Goal: Task Accomplishment & Management: Manage account settings

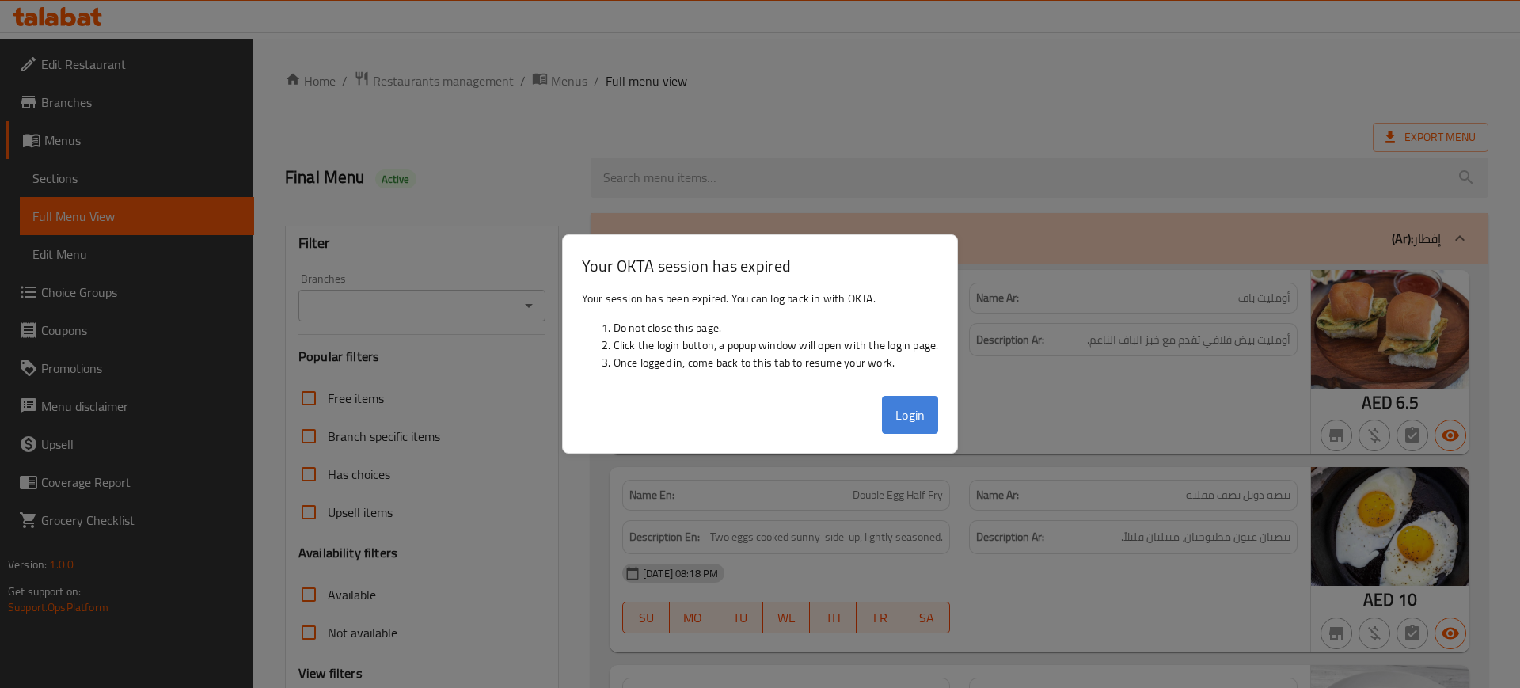
click at [911, 416] on button "Login" at bounding box center [910, 415] width 57 height 38
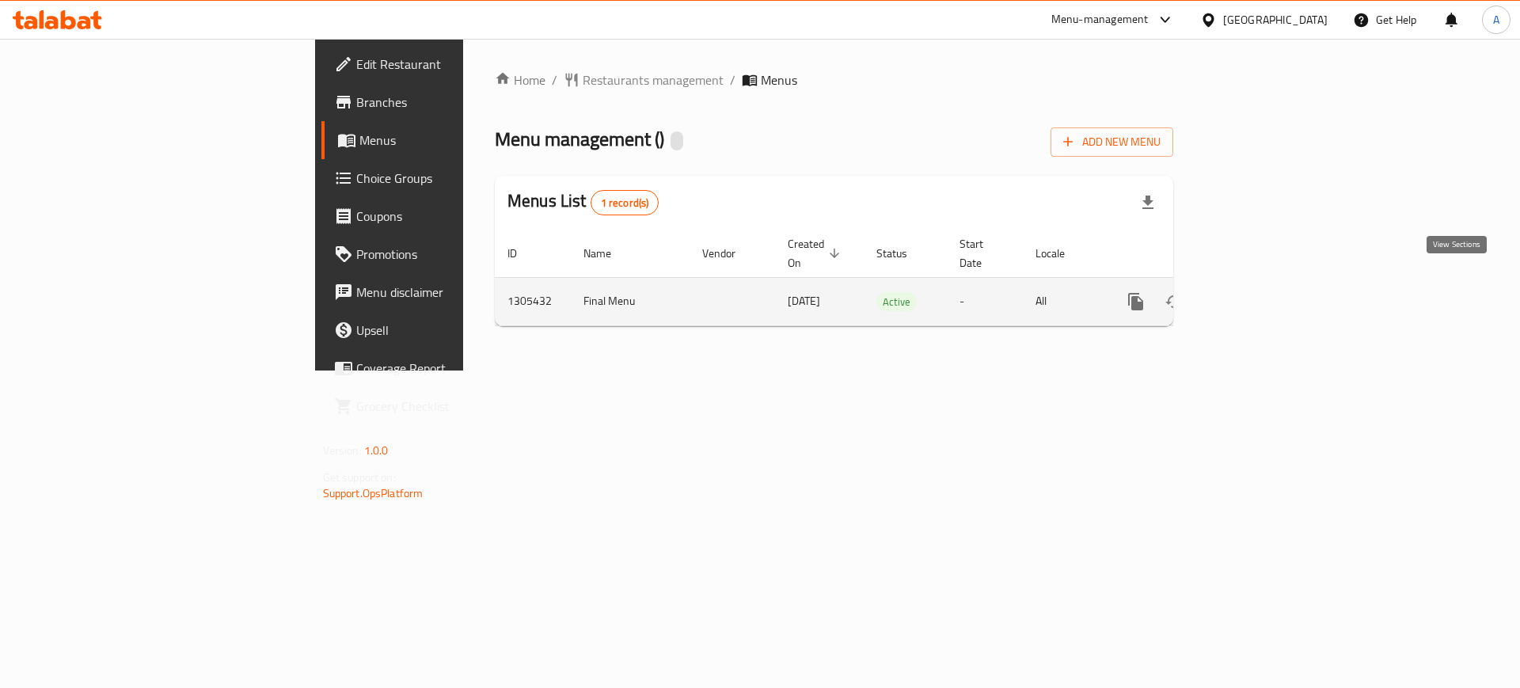
click at [1257, 294] on icon "enhanced table" at bounding box center [1250, 301] width 14 height 14
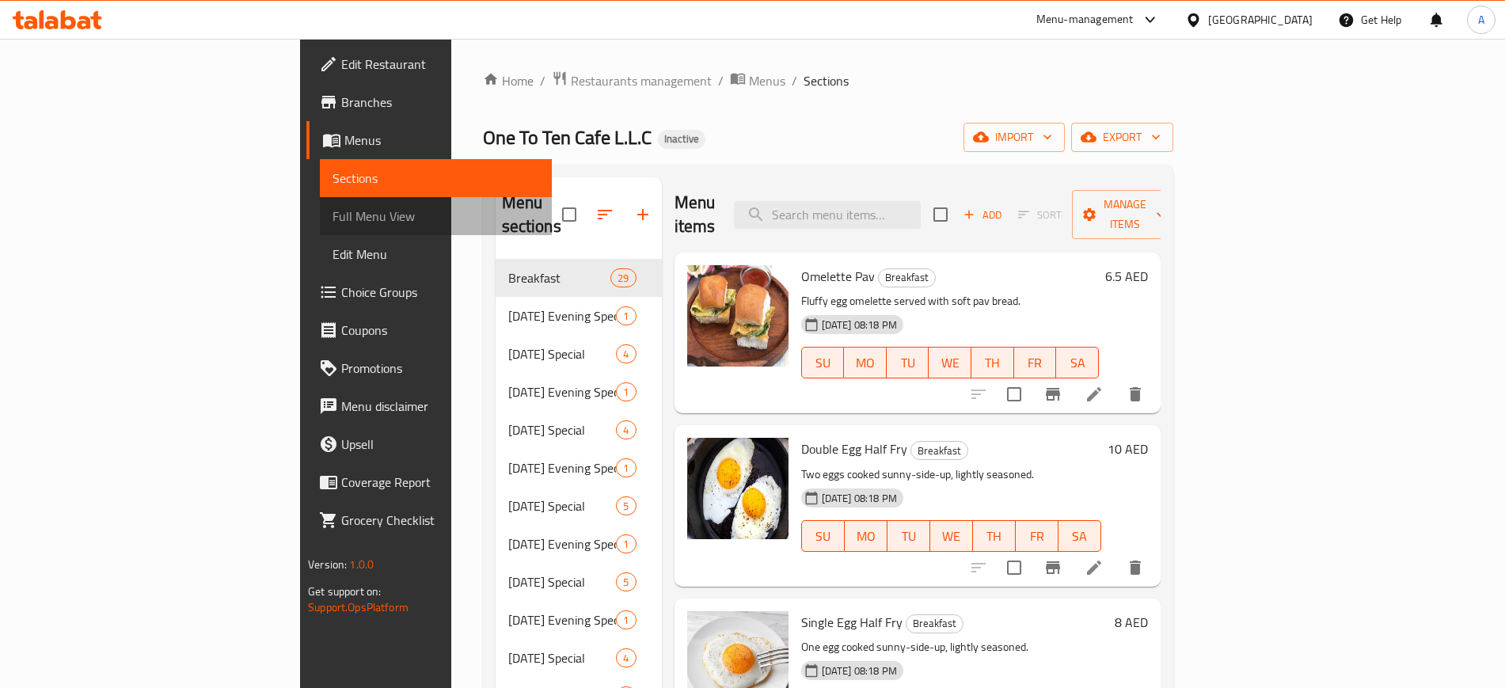
click at [332, 215] on span "Full Menu View" at bounding box center [435, 216] width 206 height 19
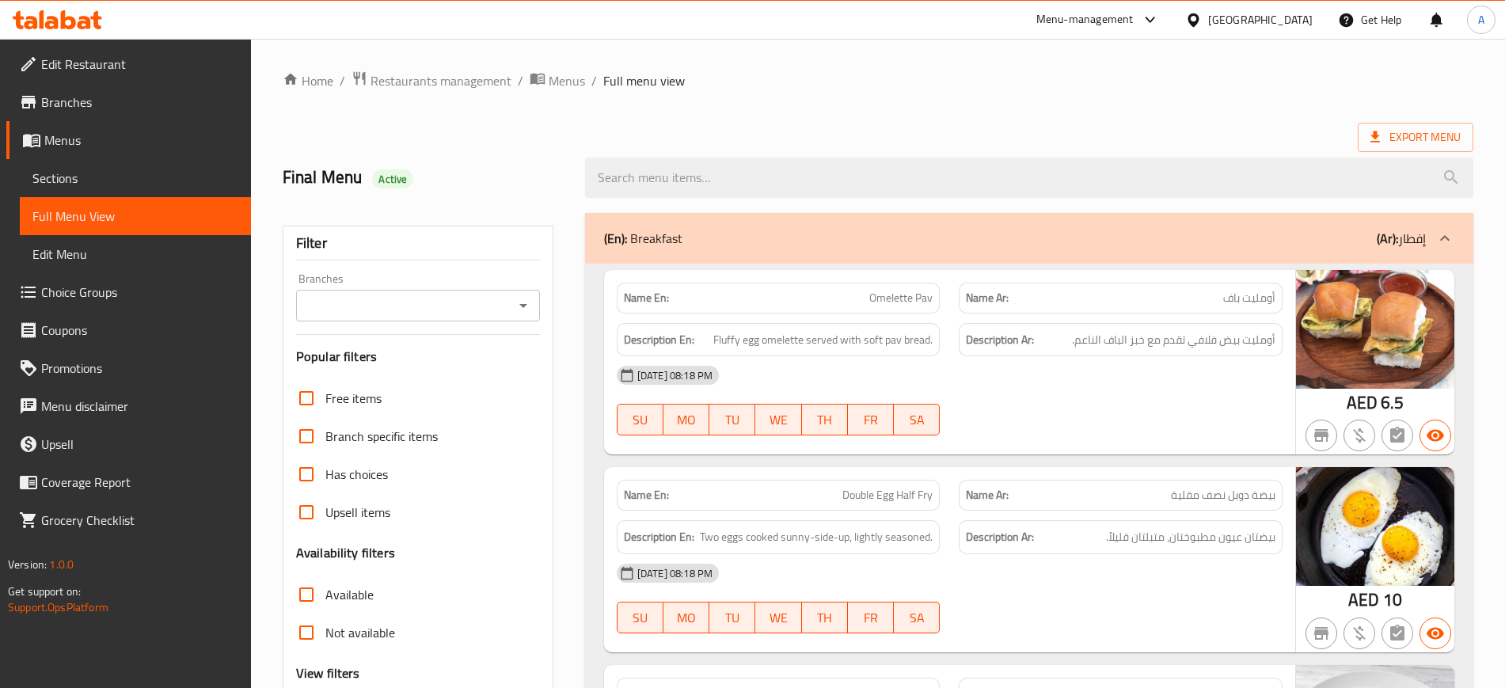
click at [1274, 126] on div "Export Menu" at bounding box center [878, 137] width 1190 height 29
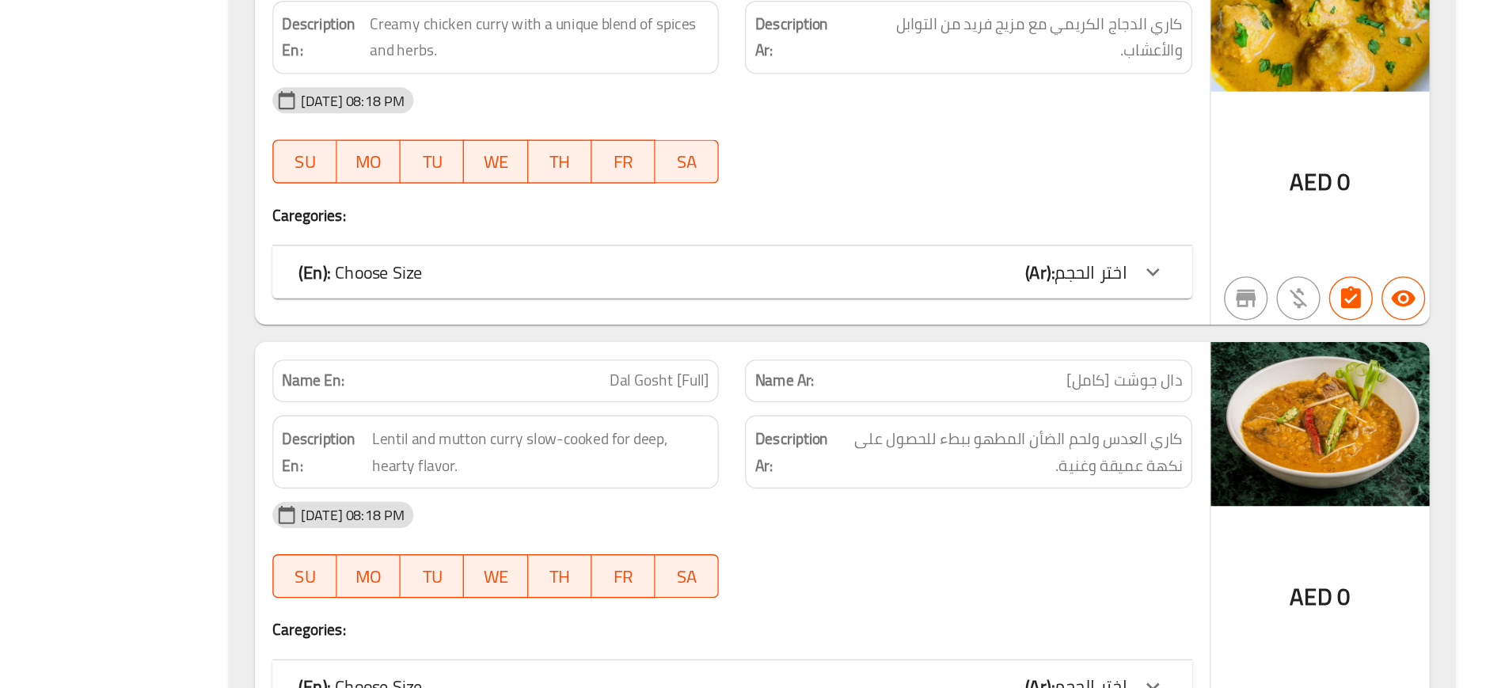
scroll to position [10777, 0]
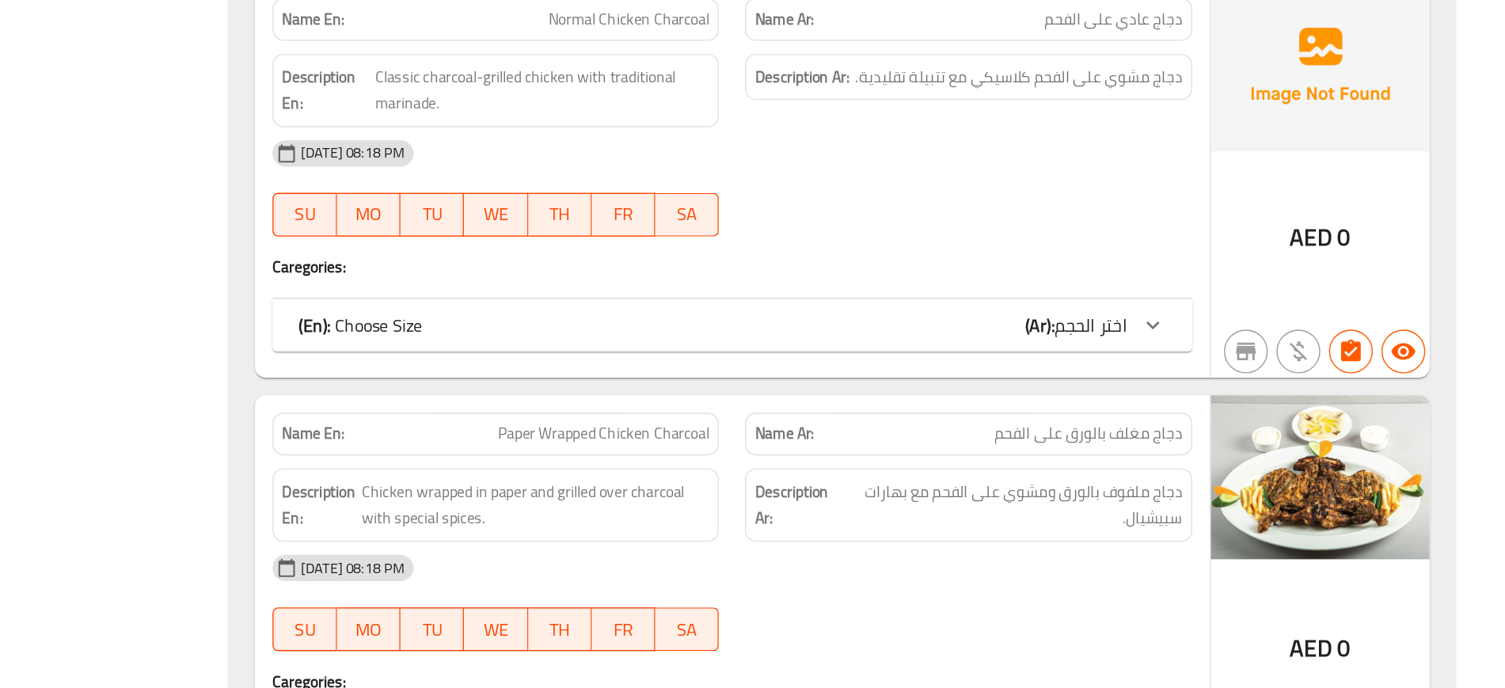
scroll to position [24438, 0]
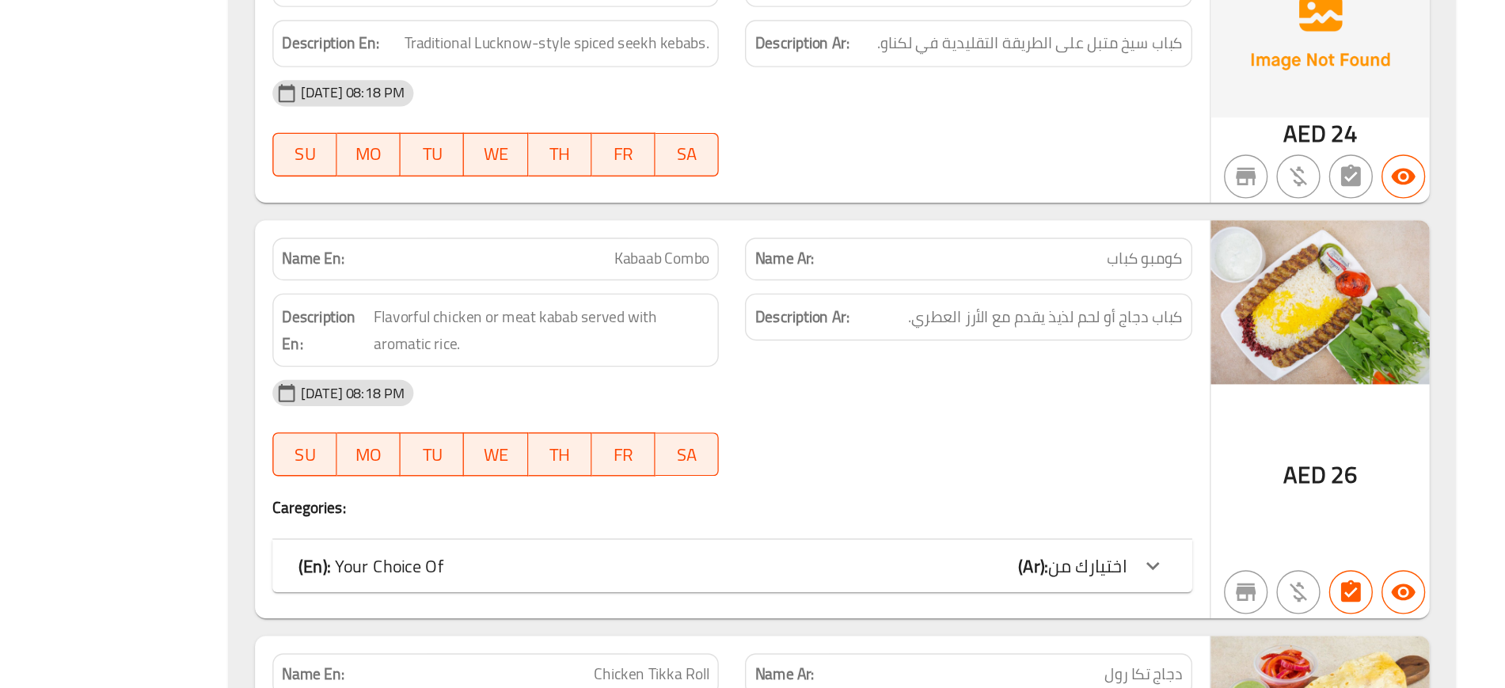
scroll to position [36999, 0]
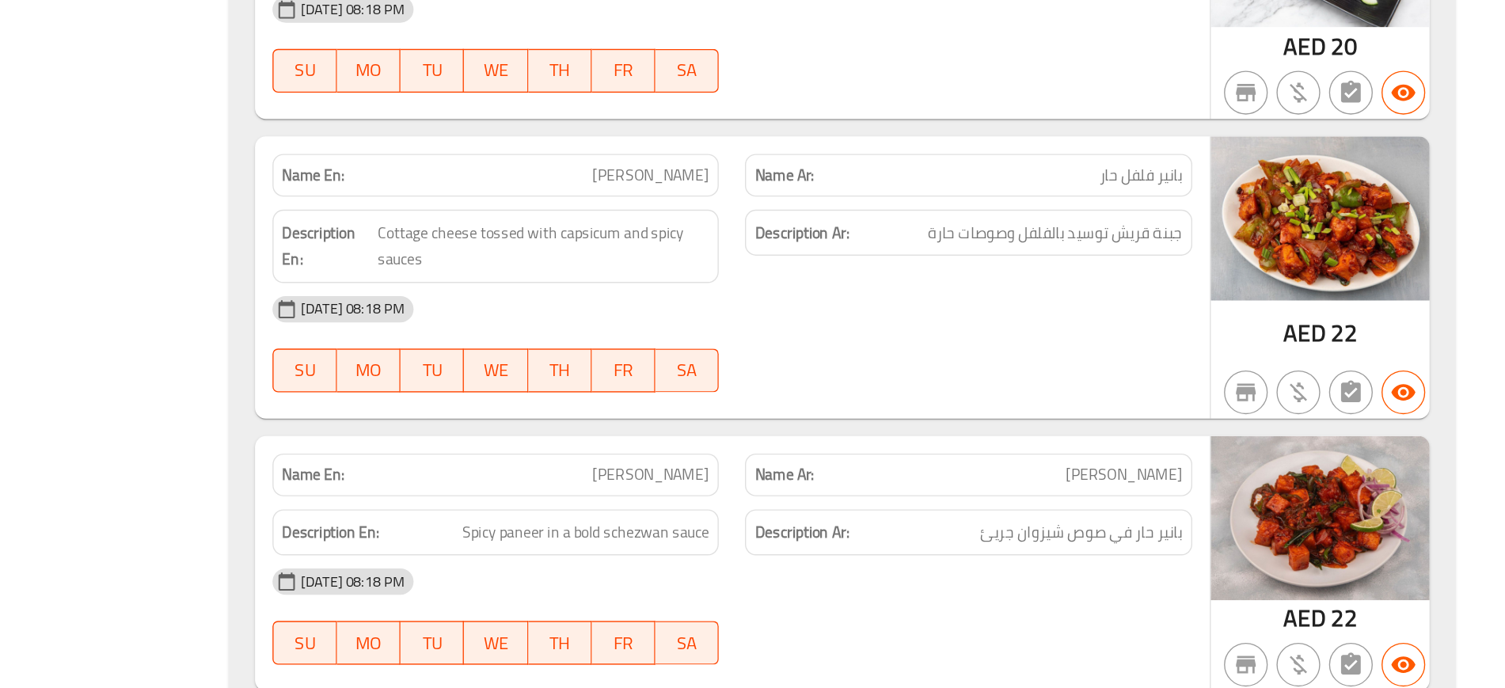
scroll to position [47191, 0]
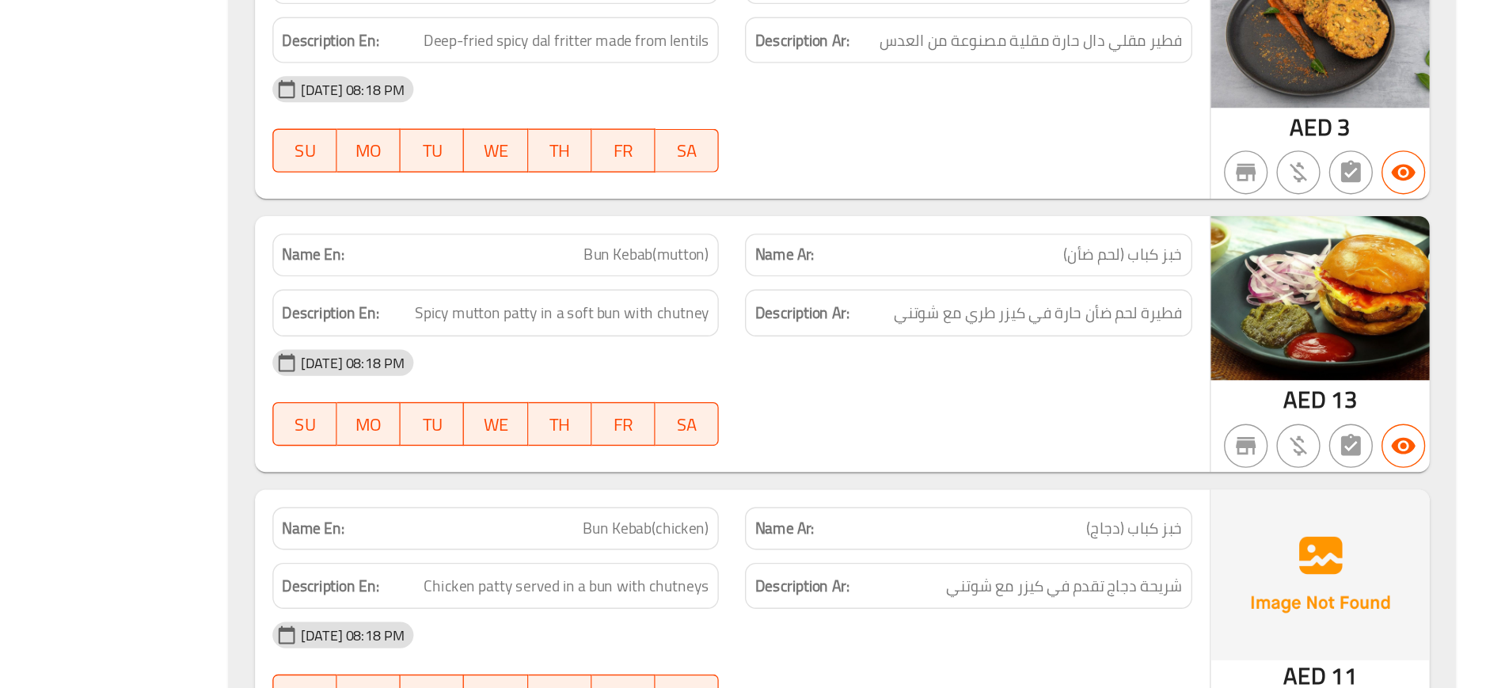
scroll to position [61348, 0]
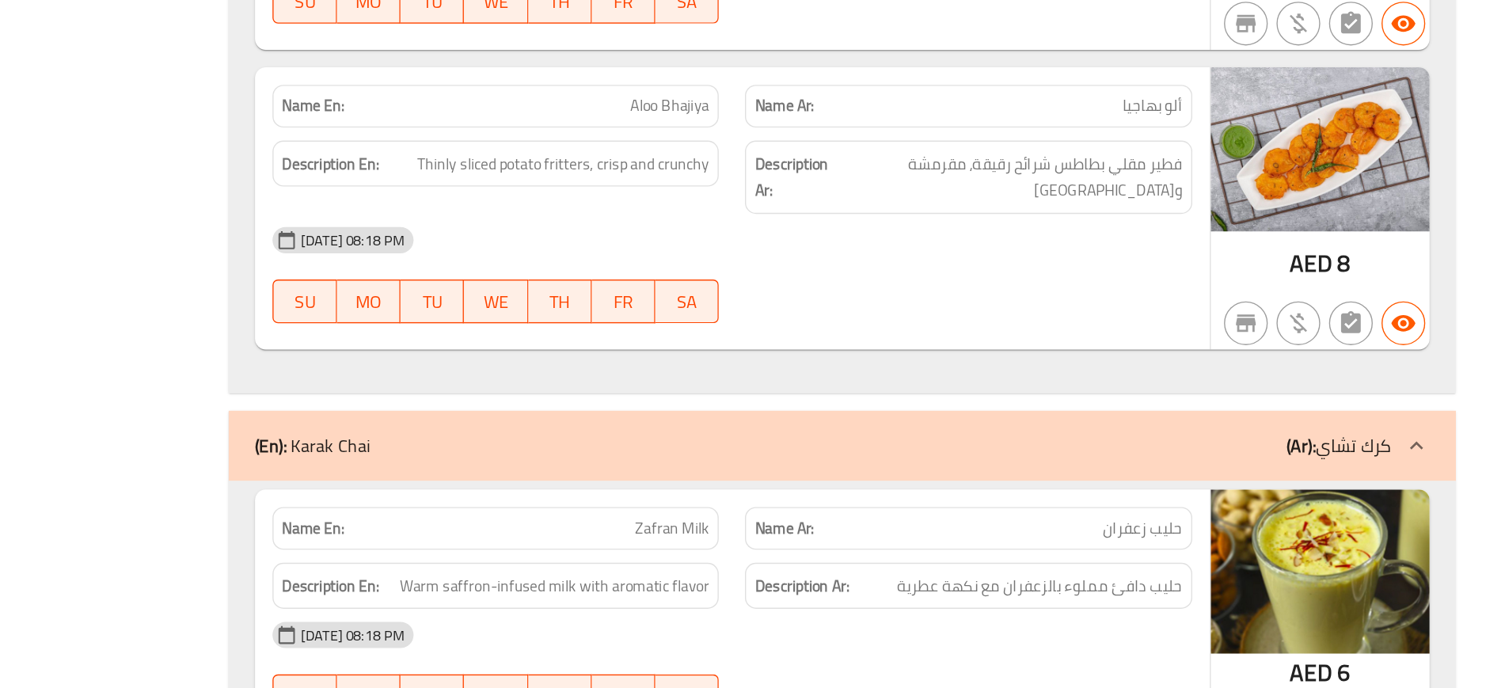
scroll to position [62641, 0]
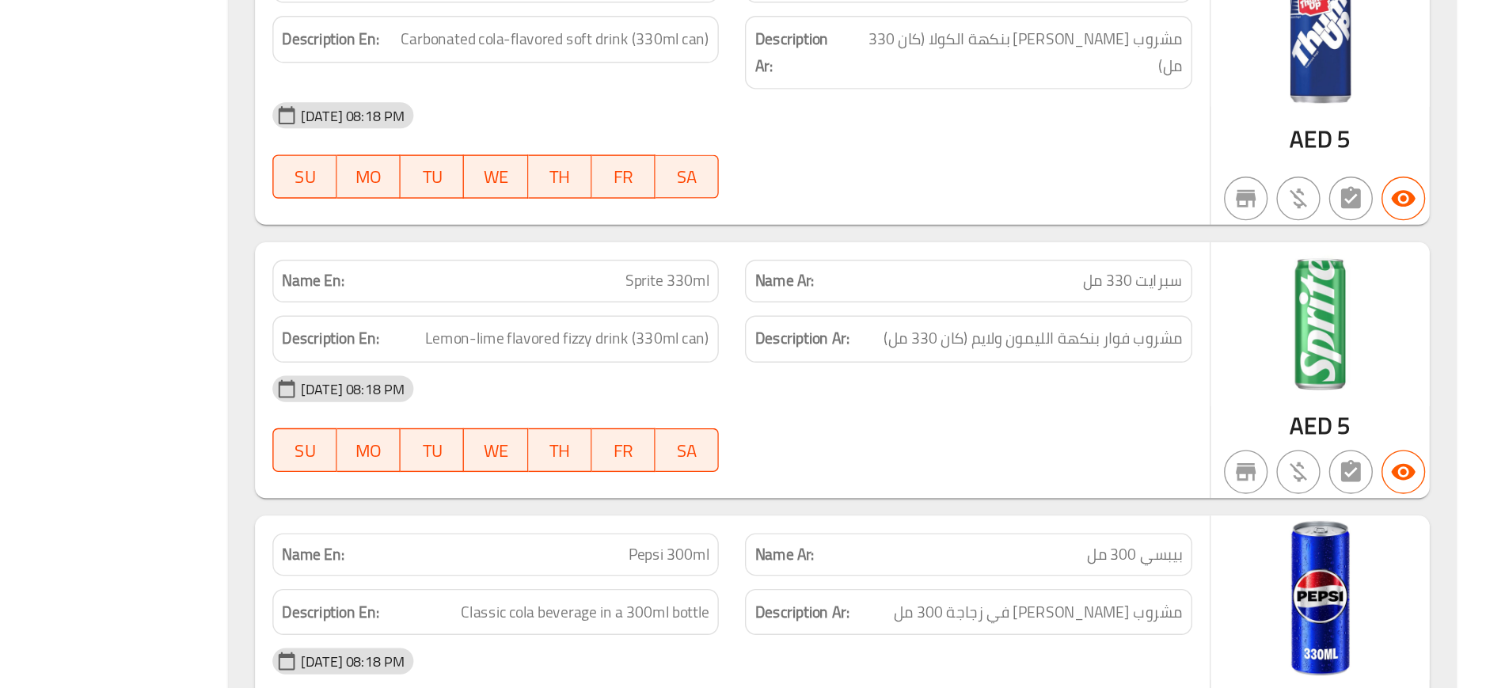
scroll to position [68208, 0]
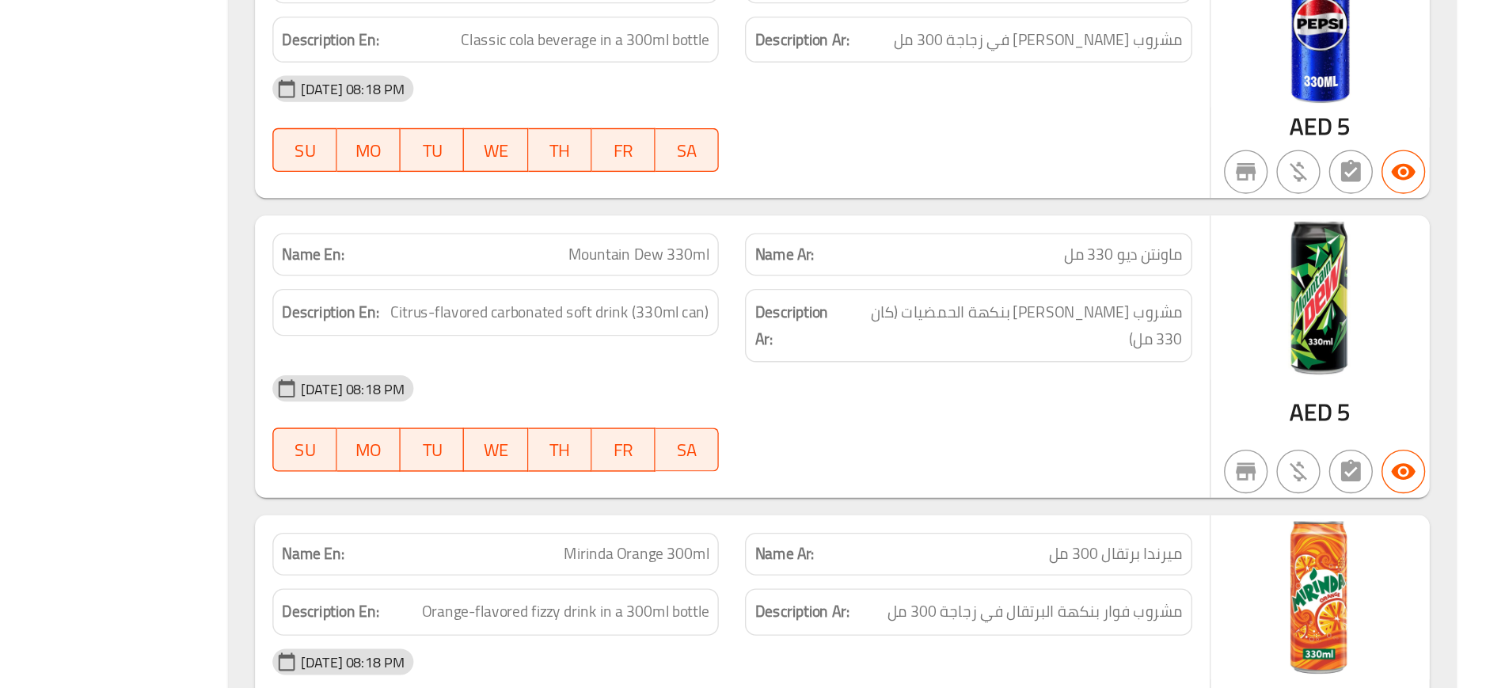
drag, startPoint x: 833, startPoint y: 593, endPoint x: 900, endPoint y: 593, distance: 66.5
copy span "Masafi Water"
click at [808, 623] on span "Orange-flavored fizzy drink in a 300ml bottle" at bounding box center [828, 633] width 208 height 20
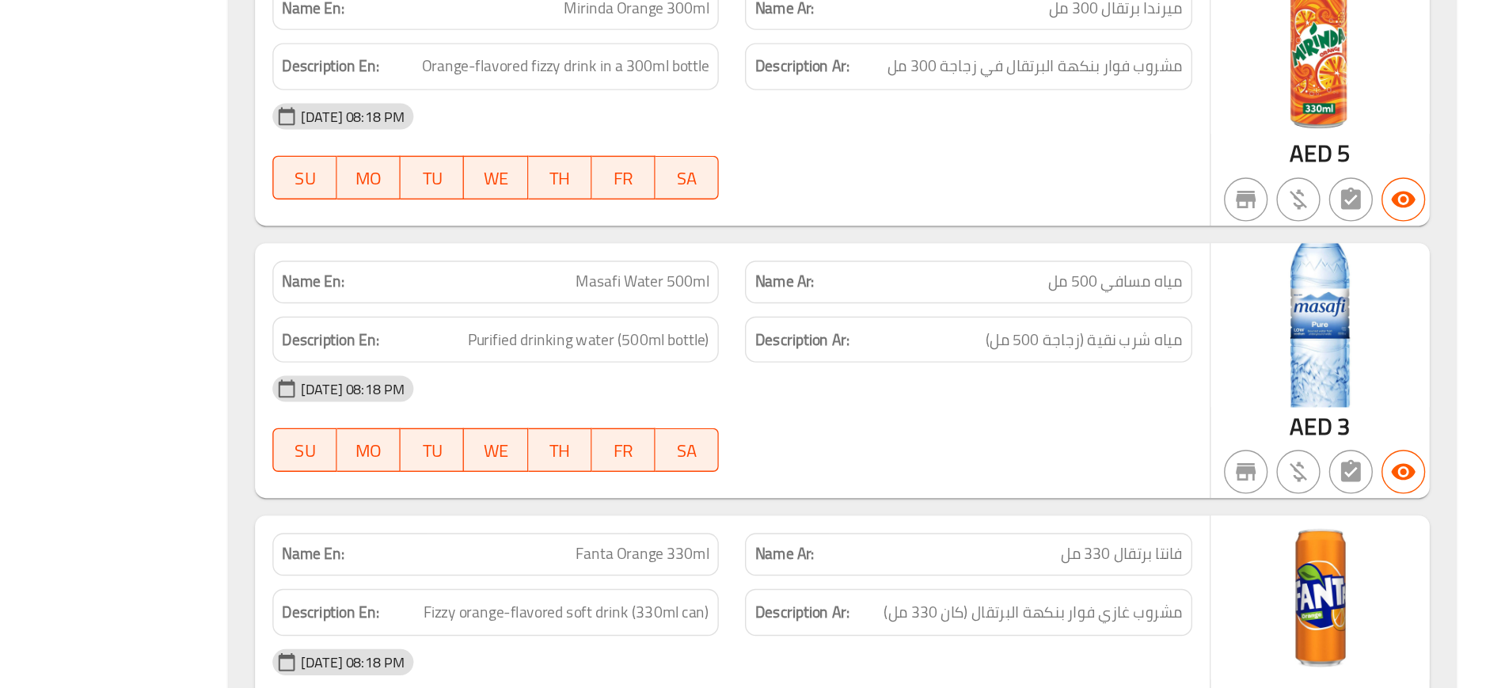
scroll to position [69017, 0]
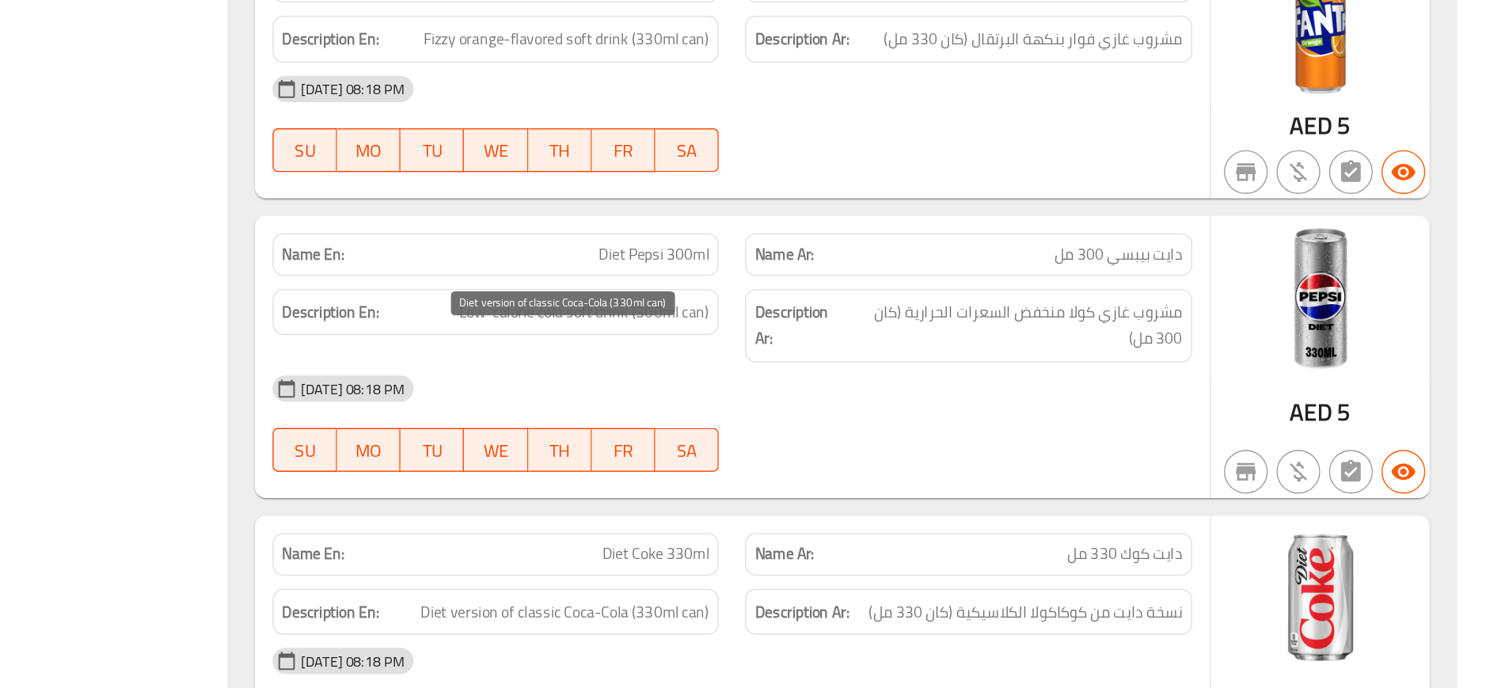
click at [808, 623] on span "Diet version of classic Coca-Cola (330ml can)" at bounding box center [827, 633] width 209 height 20
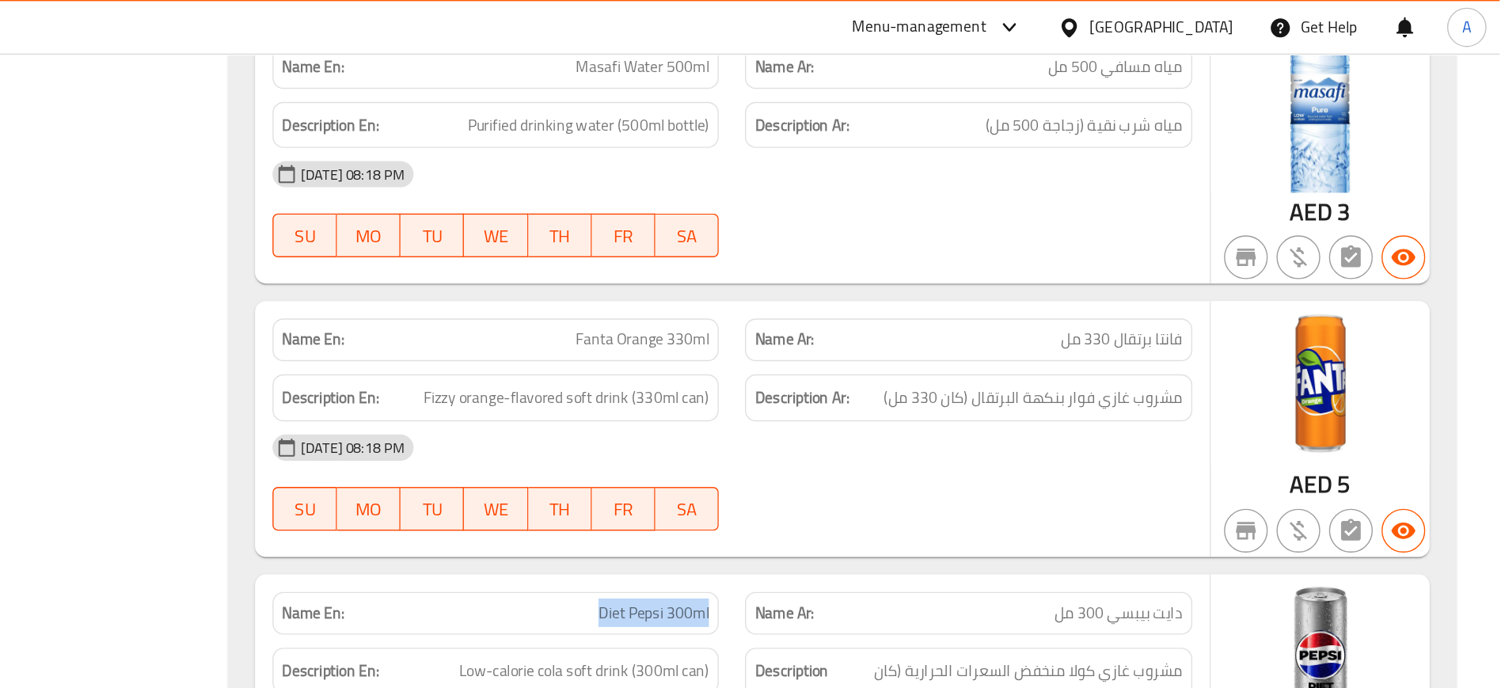
scroll to position [68948, 0]
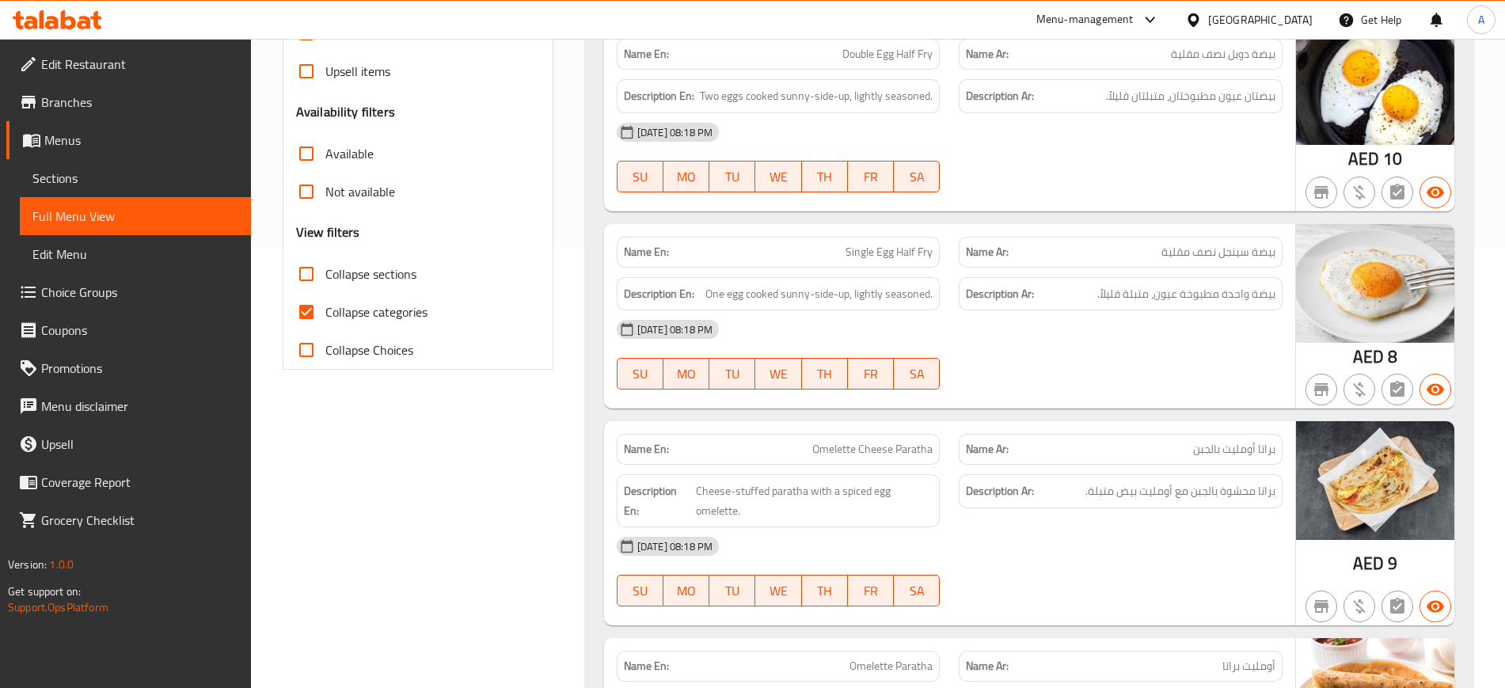
scroll to position [0, 0]
